Goal: Obtain resource: Download file/media

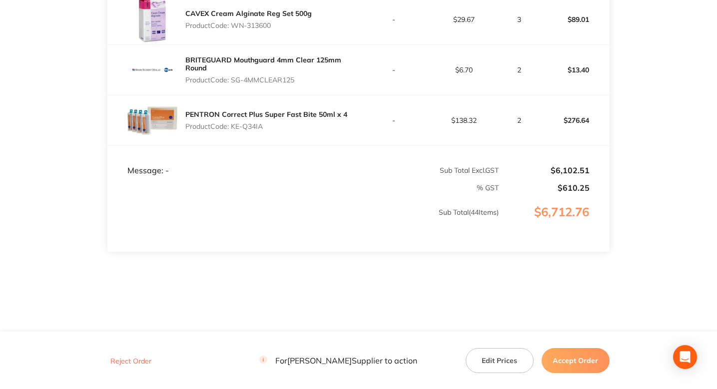
scroll to position [2387, 0]
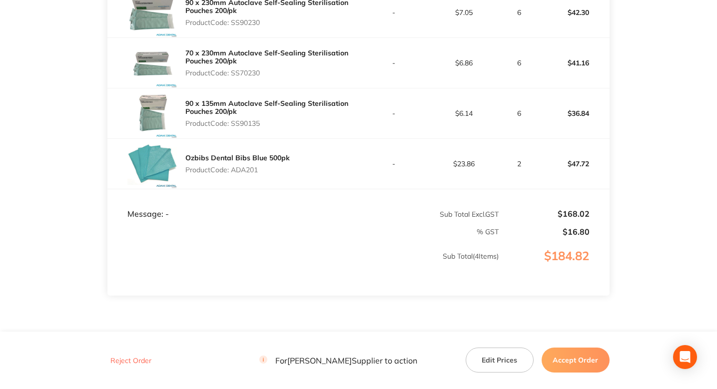
scroll to position [333, 0]
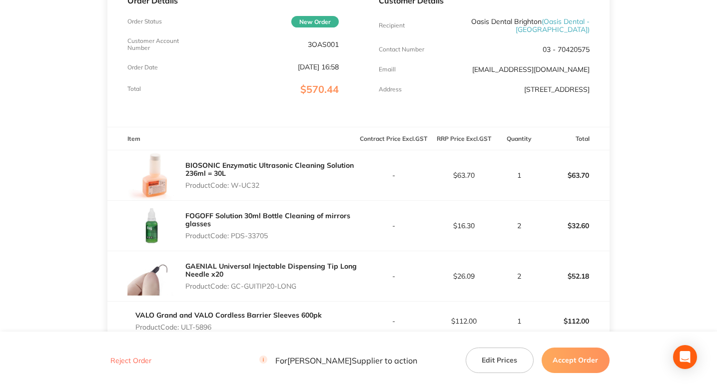
scroll to position [461, 0]
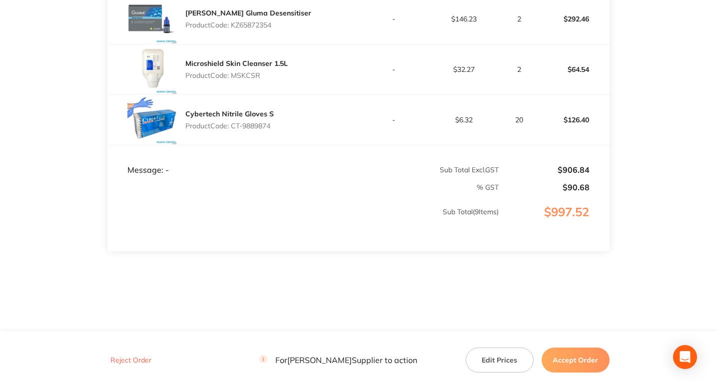
scroll to position [624, 0]
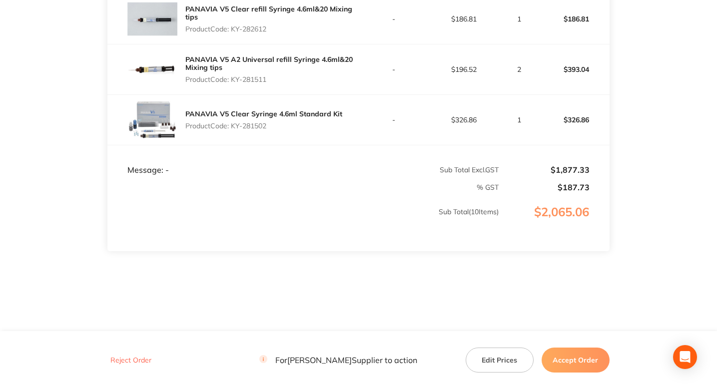
scroll to position [650, 0]
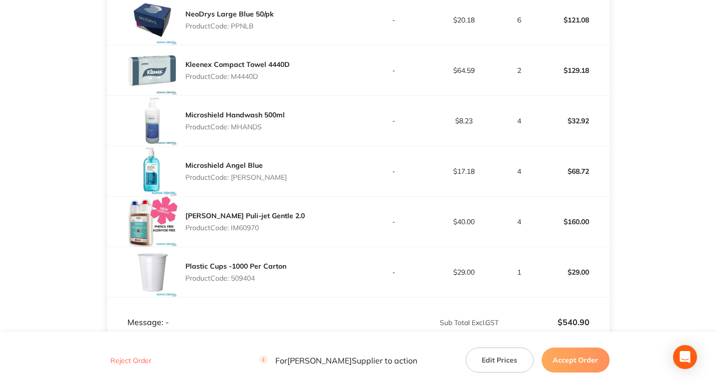
scroll to position [472, 0]
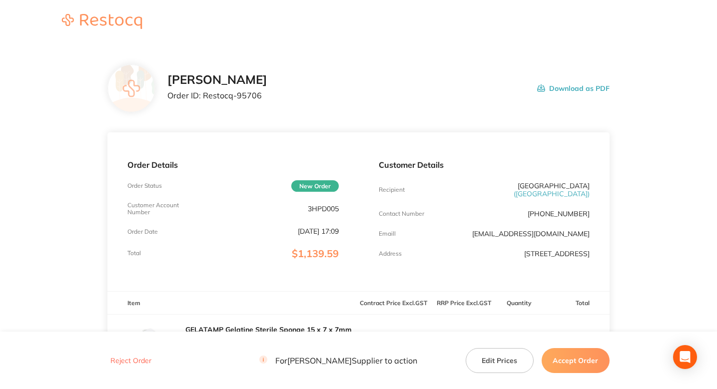
click at [355, 88] on div "Henry Schein Halas Order ID: Restocq- 95706 Download as PDF" at bounding box center [388, 88] width 442 height 31
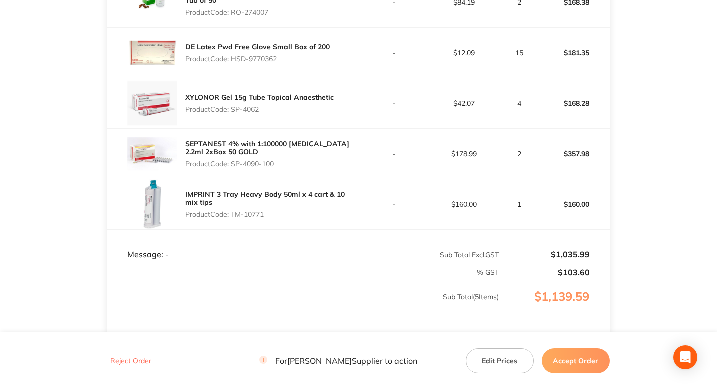
scroll to position [339, 0]
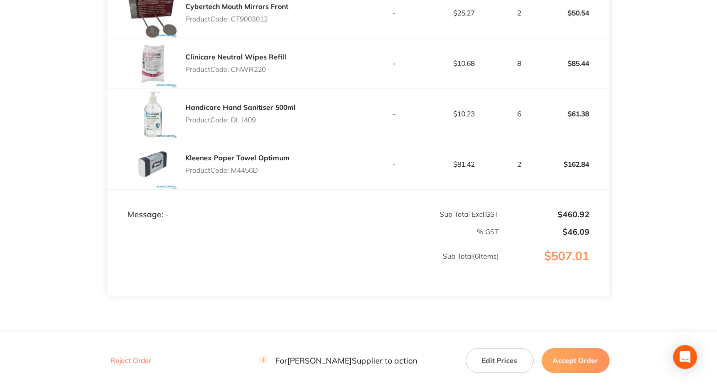
scroll to position [453, 0]
